Goal: Task Accomplishment & Management: Manage account settings

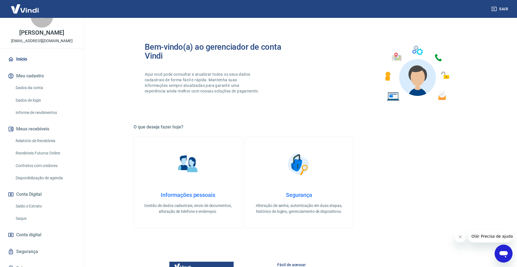
scroll to position [30, 0]
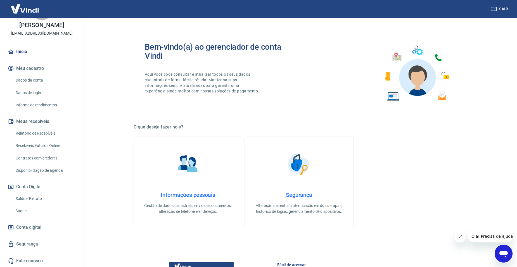
click at [39, 197] on link "Saldo e Extrato" at bounding box center [44, 198] width 63 height 11
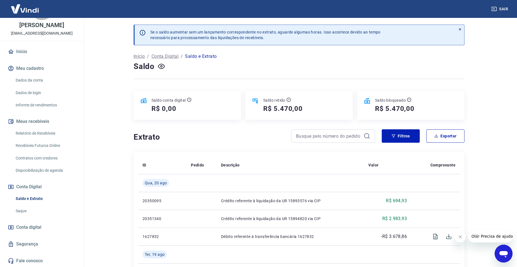
click at [31, 210] on link "Saque" at bounding box center [44, 211] width 63 height 11
